Goal: Task Accomplishment & Management: Manage account settings

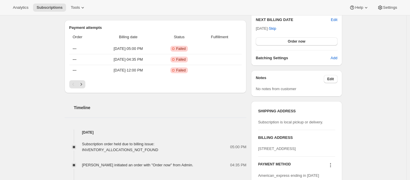
scroll to position [280, 0]
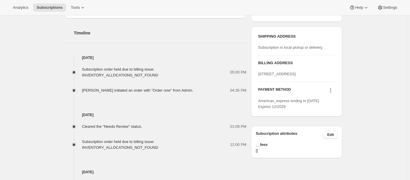
click at [60, 41] on div "Subscription #54242476106. This page is ready Subscription #54242476106 Success…" at bounding box center [204, 36] width 292 height 602
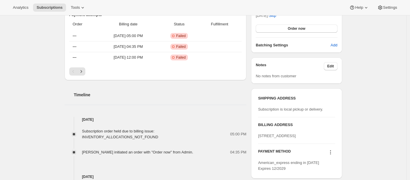
scroll to position [211, 0]
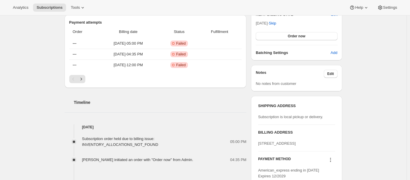
click at [289, 146] on span "[STREET_ADDRESS]" at bounding box center [277, 144] width 38 height 4
copy span "19083"
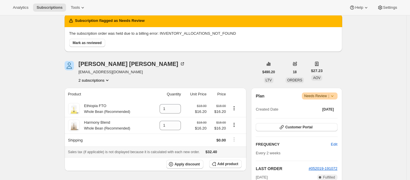
scroll to position [0, 0]
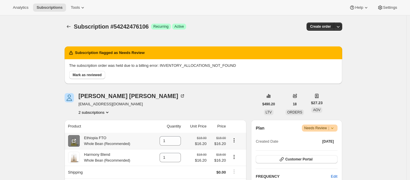
click at [74, 142] on icon at bounding box center [74, 141] width 6 height 6
click at [74, 157] on icon at bounding box center [74, 158] width 4 height 4
click at [136, 26] on span "Subscription #54242476106" at bounding box center [111, 26] width 75 height 6
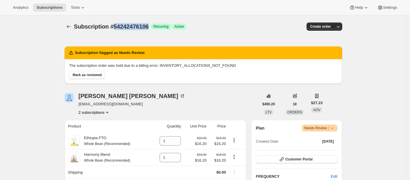
copy span "54242476106"
click at [134, 24] on span "Subscription #54242476106" at bounding box center [111, 26] width 75 height 6
copy span "54242476106"
click at [385, 6] on span "Settings" at bounding box center [390, 7] width 14 height 5
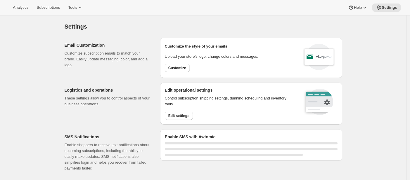
drag, startPoint x: 174, startPoint y: 71, endPoint x: 175, endPoint y: 93, distance: 21.7
select select "22:00"
select select "09:00"
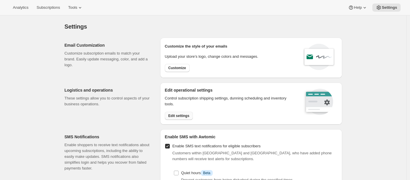
click at [177, 114] on button "Edit settings" at bounding box center [179, 116] width 28 height 8
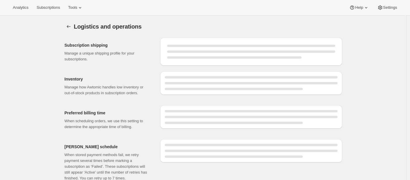
select select "05:00"
select select "DAY"
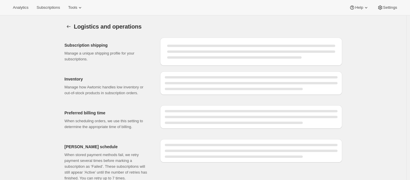
select select "DAY"
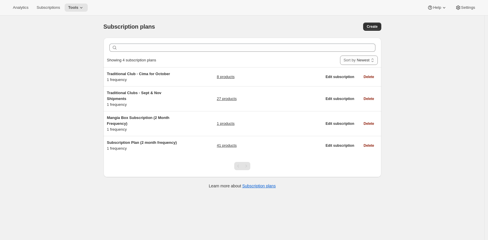
click at [317, 14] on div "Analytics Subscriptions Tools Help Settings" at bounding box center [244, 7] width 488 height 15
drag, startPoint x: 271, startPoint y: 26, endPoint x: 275, endPoint y: 23, distance: 4.8
click at [271, 26] on div "Create" at bounding box center [321, 27] width 120 height 8
click at [275, 18] on div "Subscription plans. This page is ready Subscription plans Create" at bounding box center [243, 26] width 278 height 22
click at [277, 20] on div "Subscription plans. This page is ready Subscription plans Create" at bounding box center [243, 26] width 278 height 22
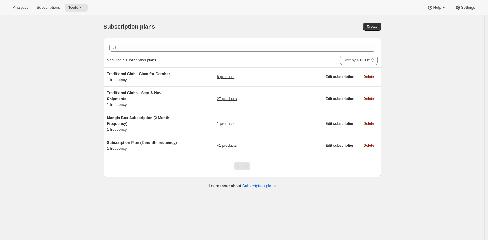
click at [276, 23] on div "Create" at bounding box center [321, 27] width 120 height 8
click at [287, 32] on div "Subscription plans. This page is ready Subscription plans Create" at bounding box center [243, 26] width 278 height 22
click at [161, 12] on div "Analytics Subscriptions Tools Help Settings" at bounding box center [244, 7] width 488 height 15
click at [47, 9] on span "Subscriptions" at bounding box center [48, 7] width 23 height 5
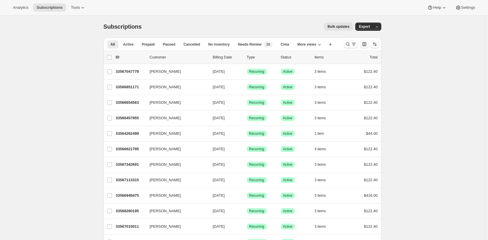
click at [181, 18] on div "Subscriptions. This page is ready Subscriptions Bulk updates More actions Bulk …" at bounding box center [243, 26] width 278 height 22
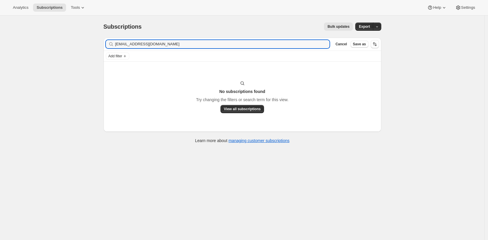
type input "s.hansen369@gmail.com"
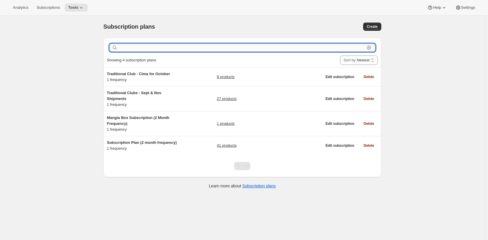
click at [137, 48] on input "text" at bounding box center [242, 48] width 246 height 8
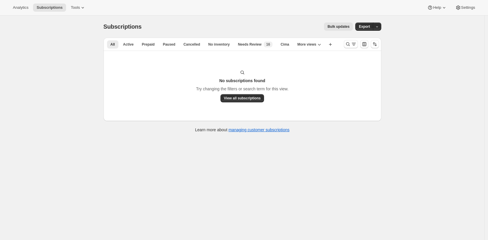
click at [212, 23] on div "Bulk updates" at bounding box center [251, 27] width 204 height 8
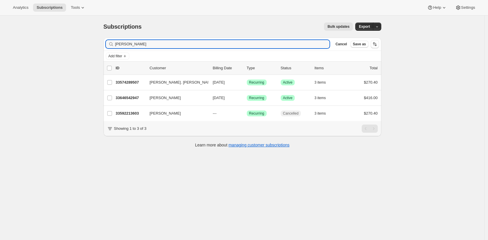
type input "Brooke"
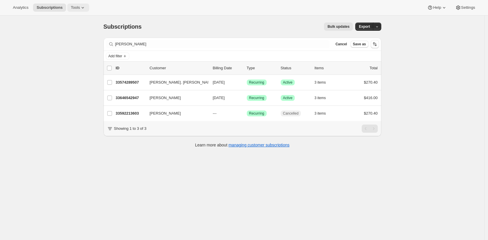
click at [80, 8] on span "Tools" at bounding box center [75, 7] width 9 height 5
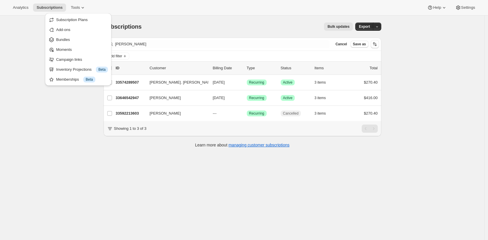
click at [85, 36] on button "Bundles" at bounding box center [78, 39] width 63 height 9
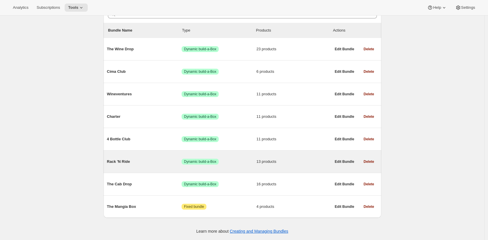
scroll to position [65, 0]
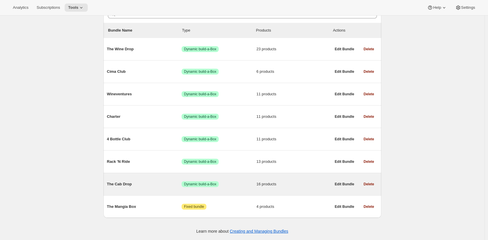
click at [163, 189] on div "The Cab Drop Success Dynamic build-a-Box 16 products" at bounding box center [219, 184] width 224 height 15
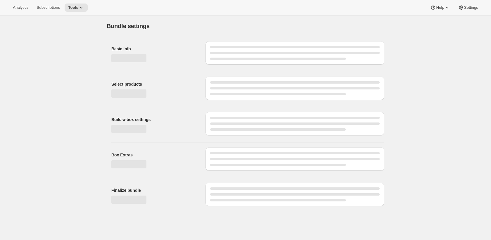
type input "The Cab Drop"
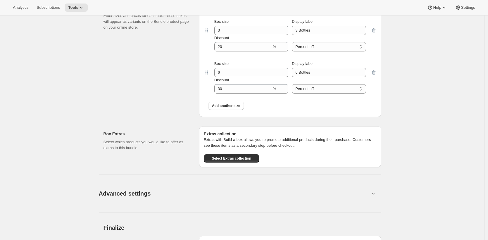
scroll to position [621, 0]
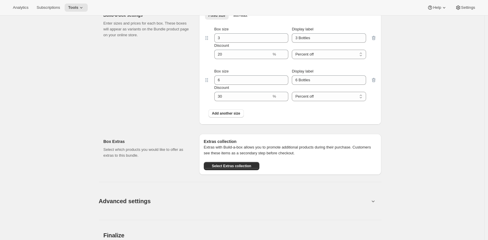
click at [168, 129] on div "Box Extras Select which products you would like to offer as extras to this bund…" at bounding box center [243, 152] width 278 height 46
click at [164, 53] on div "Build-a-box settings Enter sizes and prices for each box. These boxes will appe…" at bounding box center [149, 66] width 91 height 117
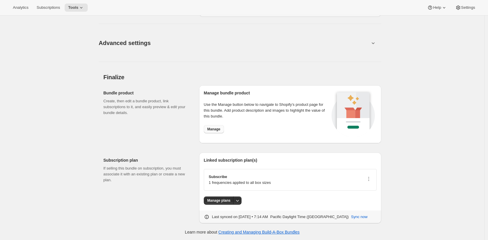
click at [217, 128] on span "Manage" at bounding box center [213, 129] width 13 height 5
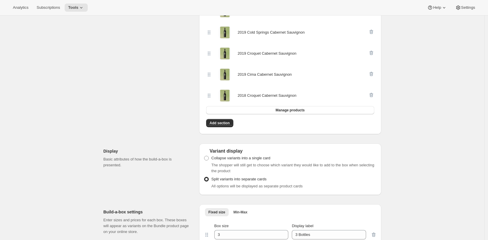
scroll to position [0, 0]
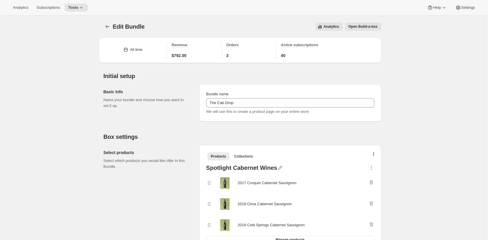
click at [356, 26] on span "Open Build-a-box" at bounding box center [363, 26] width 29 height 5
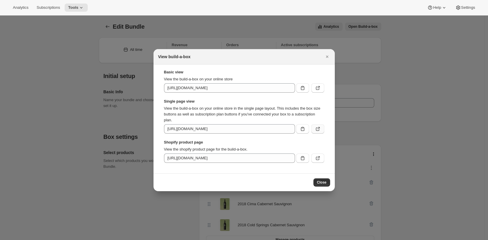
click at [318, 130] on icon ":rgc:" at bounding box center [318, 129] width 6 height 6
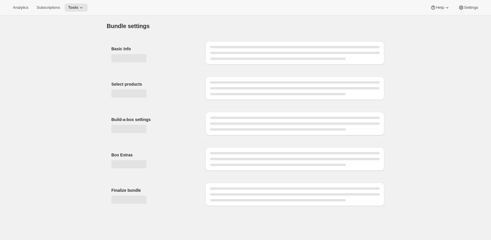
type input "The Wine Drop"
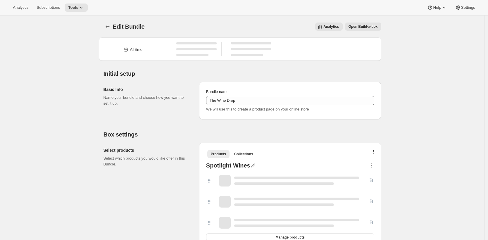
click at [372, 26] on span "Open Build-a-box" at bounding box center [363, 26] width 29 height 5
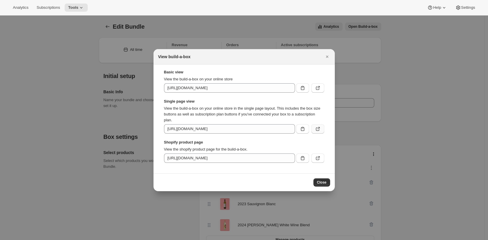
click at [316, 128] on icon ":r2s:" at bounding box center [318, 130] width 4 height 4
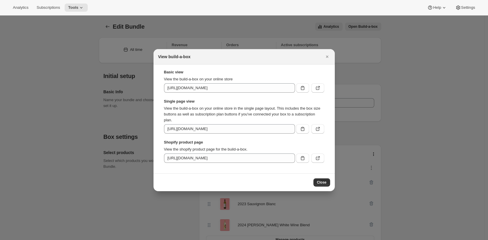
click at [27, 19] on div at bounding box center [244, 120] width 488 height 240
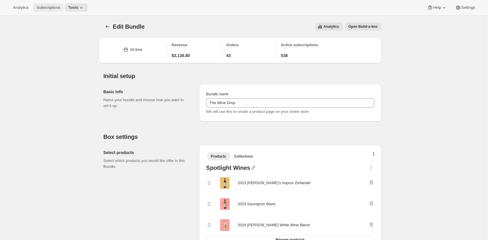
click at [42, 8] on span "Subscriptions" at bounding box center [48, 7] width 23 height 5
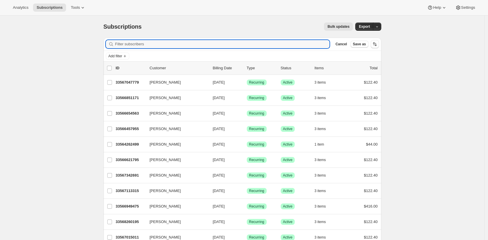
paste input "43519416860771"
type input "43519416860771"
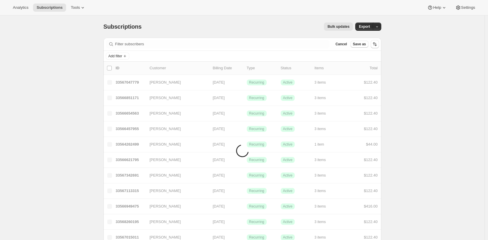
click at [125, 60] on div "Add filter" at bounding box center [243, 56] width 278 height 11
click at [126, 58] on icon "Add filter" at bounding box center [125, 56] width 5 height 5
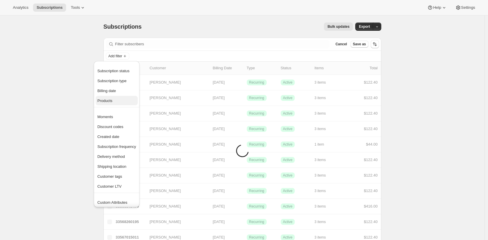
click at [122, 100] on span "Products" at bounding box center [116, 101] width 39 height 6
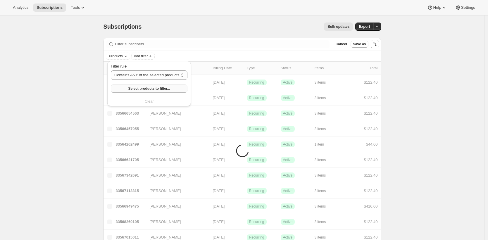
click at [144, 90] on span "Select products to filter..." at bounding box center [149, 88] width 42 height 5
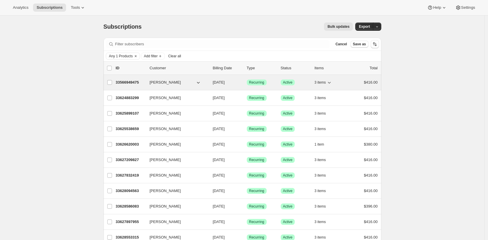
click at [126, 83] on p "33566949475" at bounding box center [130, 83] width 29 height 6
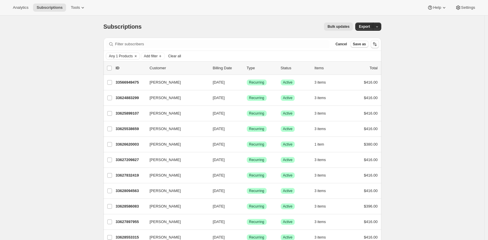
click at [77, 7] on span "Tools" at bounding box center [75, 7] width 9 height 5
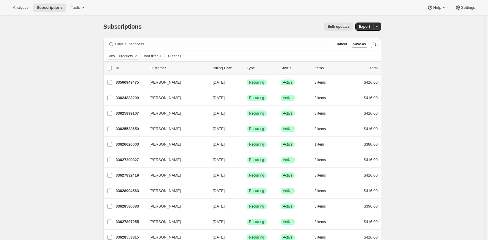
click at [80, 7] on span "Tools" at bounding box center [75, 7] width 9 height 5
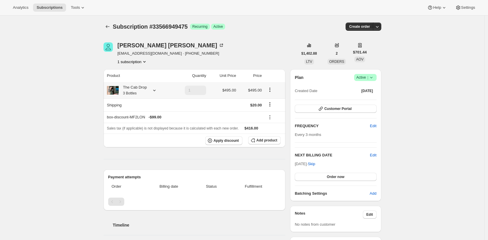
click at [140, 88] on div "The Cab Drop 3 Bottles" at bounding box center [133, 91] width 28 height 12
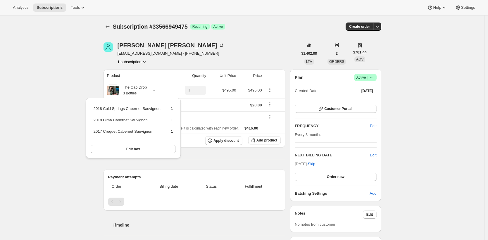
click at [82, 70] on div "Subscription #33566949475. This page is ready Subscription #33566949475 Success…" at bounding box center [242, 235] width 485 height 440
